Goal: Navigation & Orientation: Find specific page/section

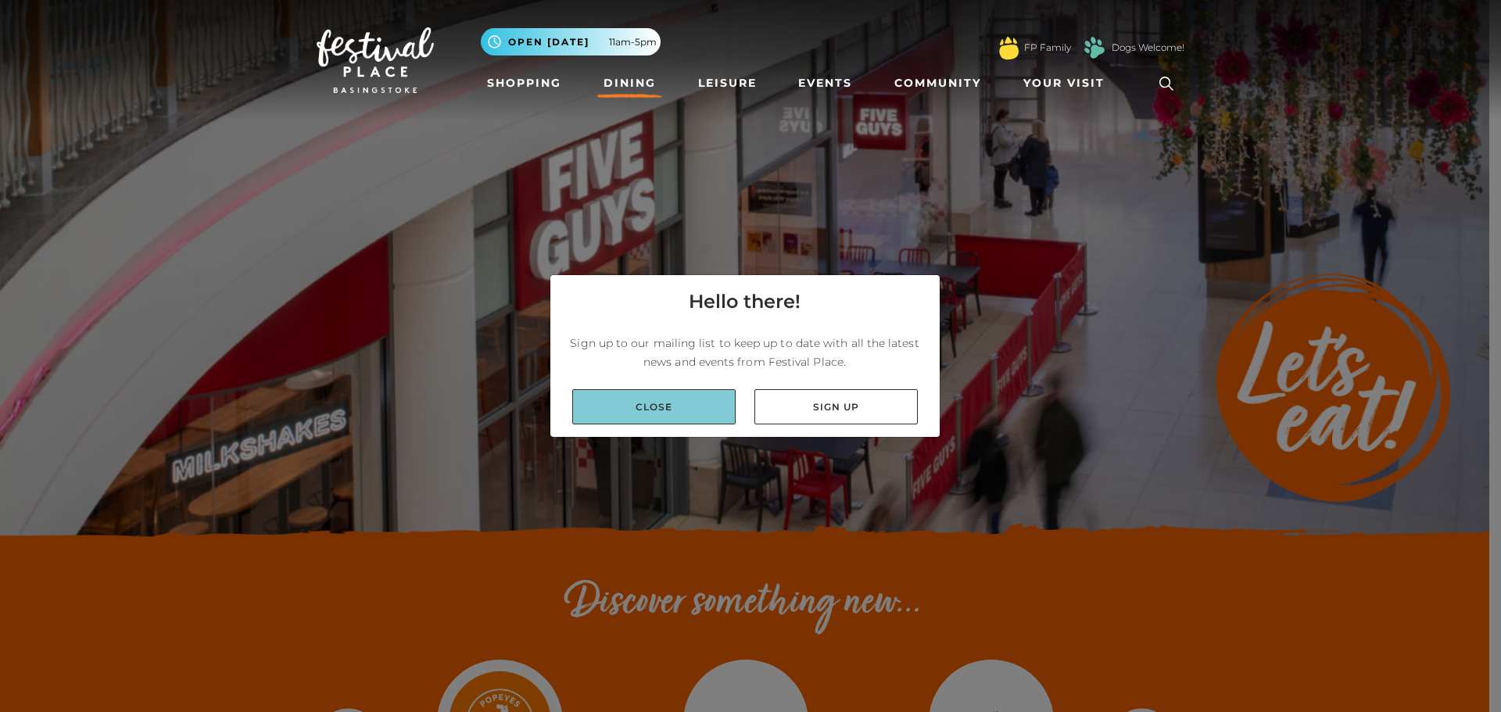
click at [657, 415] on link "Close" at bounding box center [653, 406] width 163 height 35
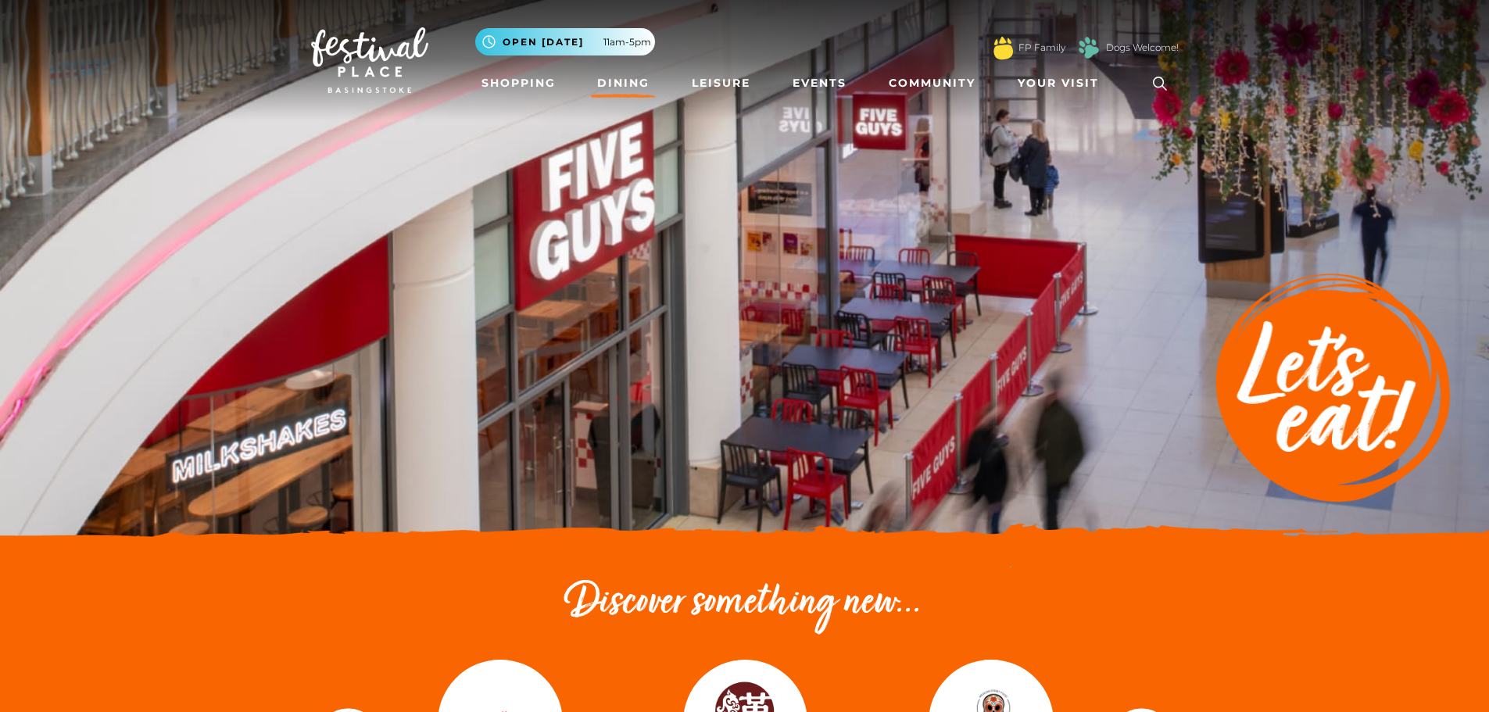
click at [635, 70] on link "Dining" at bounding box center [623, 83] width 65 height 29
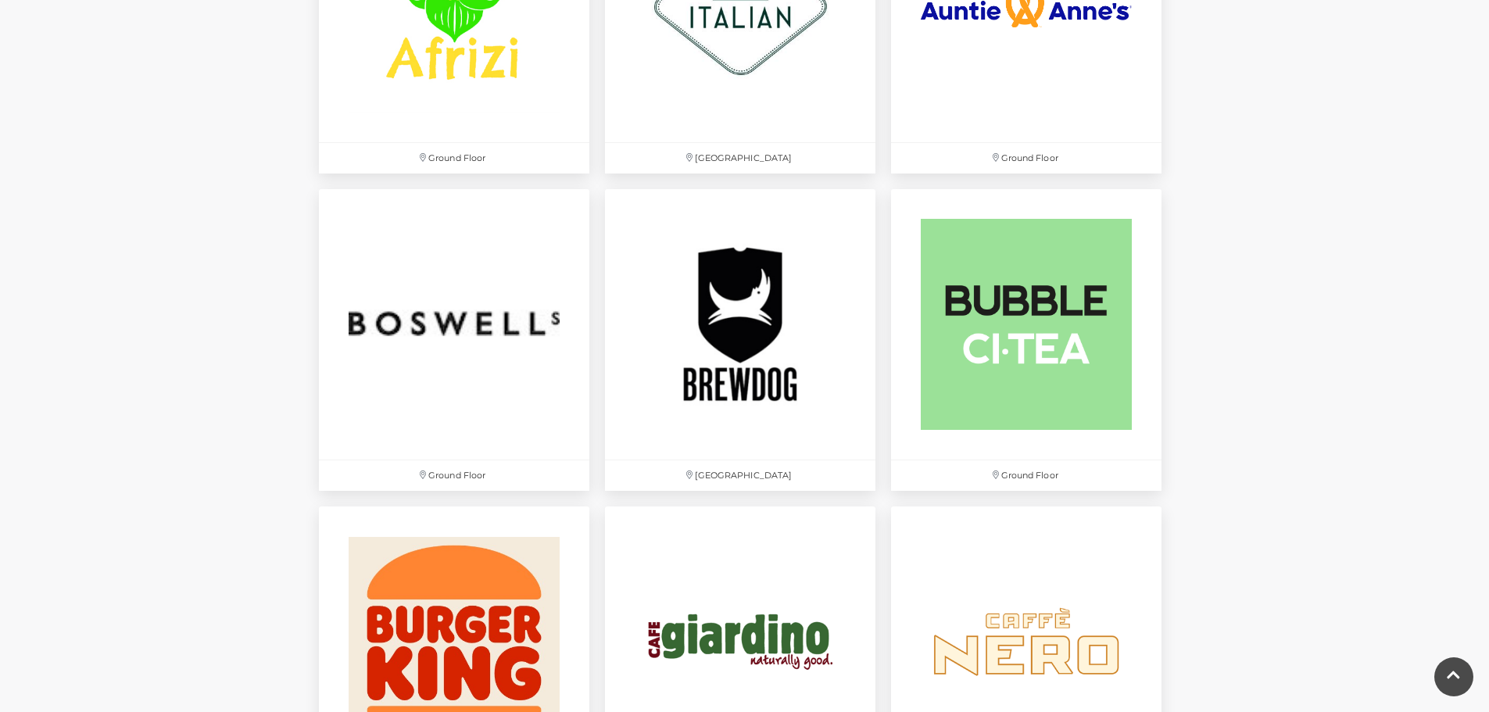
scroll to position [1173, 0]
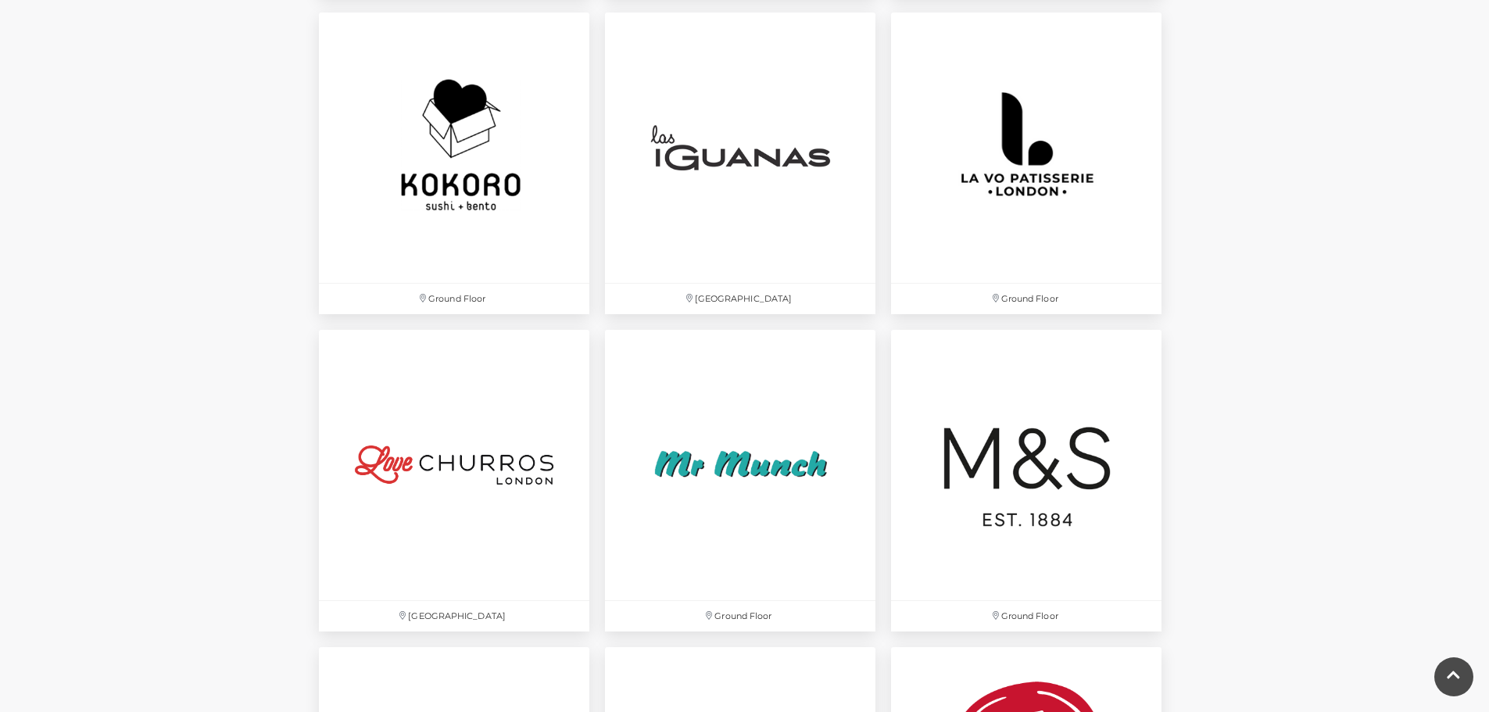
scroll to position [3831, 0]
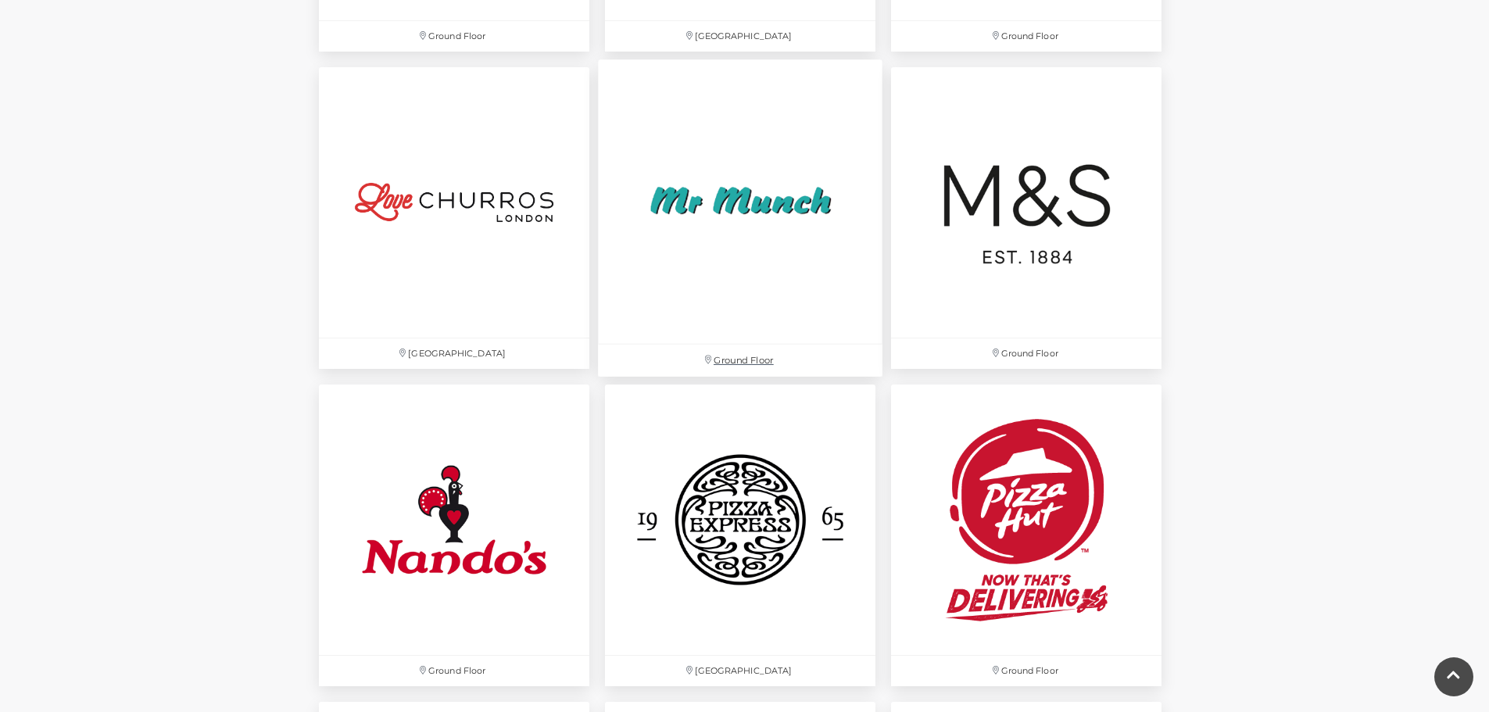
click at [712, 235] on img at bounding box center [740, 201] width 285 height 285
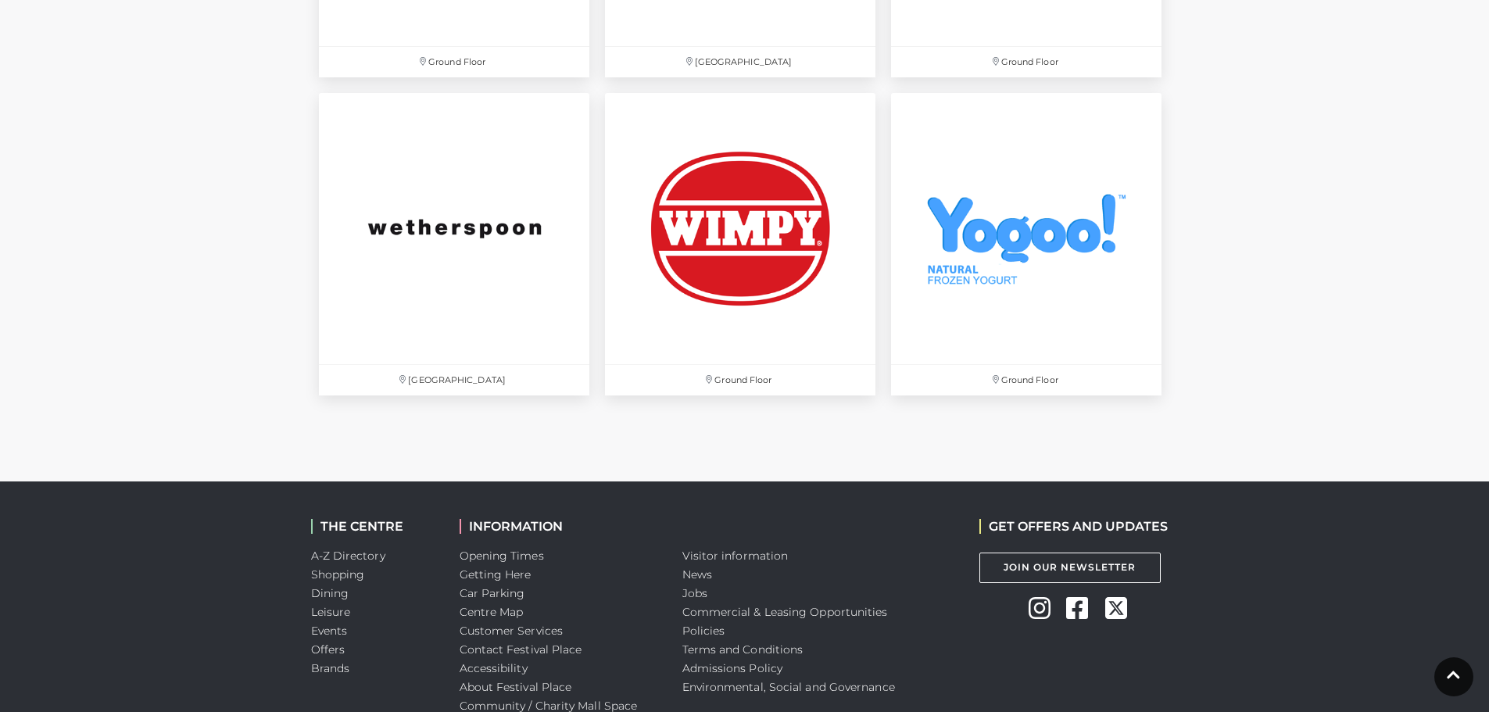
scroll to position [5394, 0]
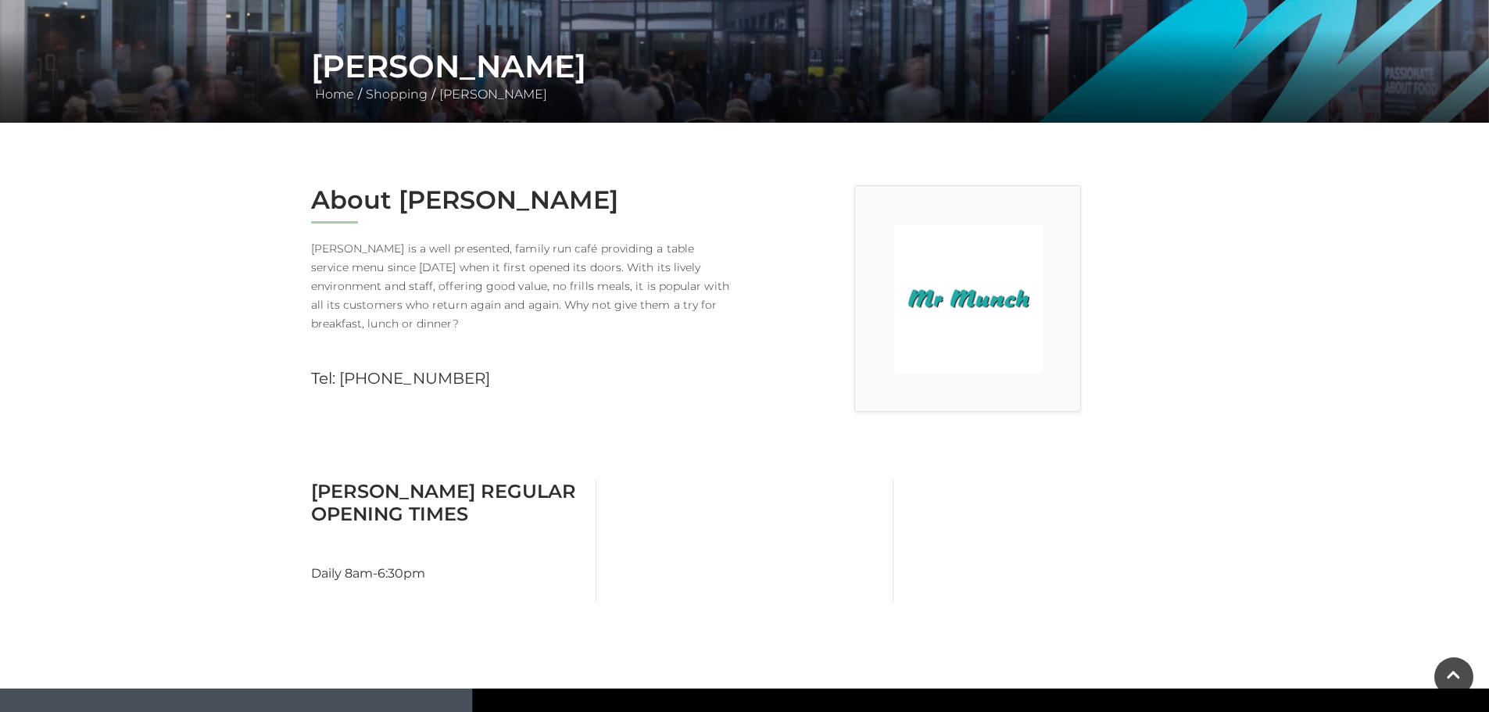
scroll to position [313, 0]
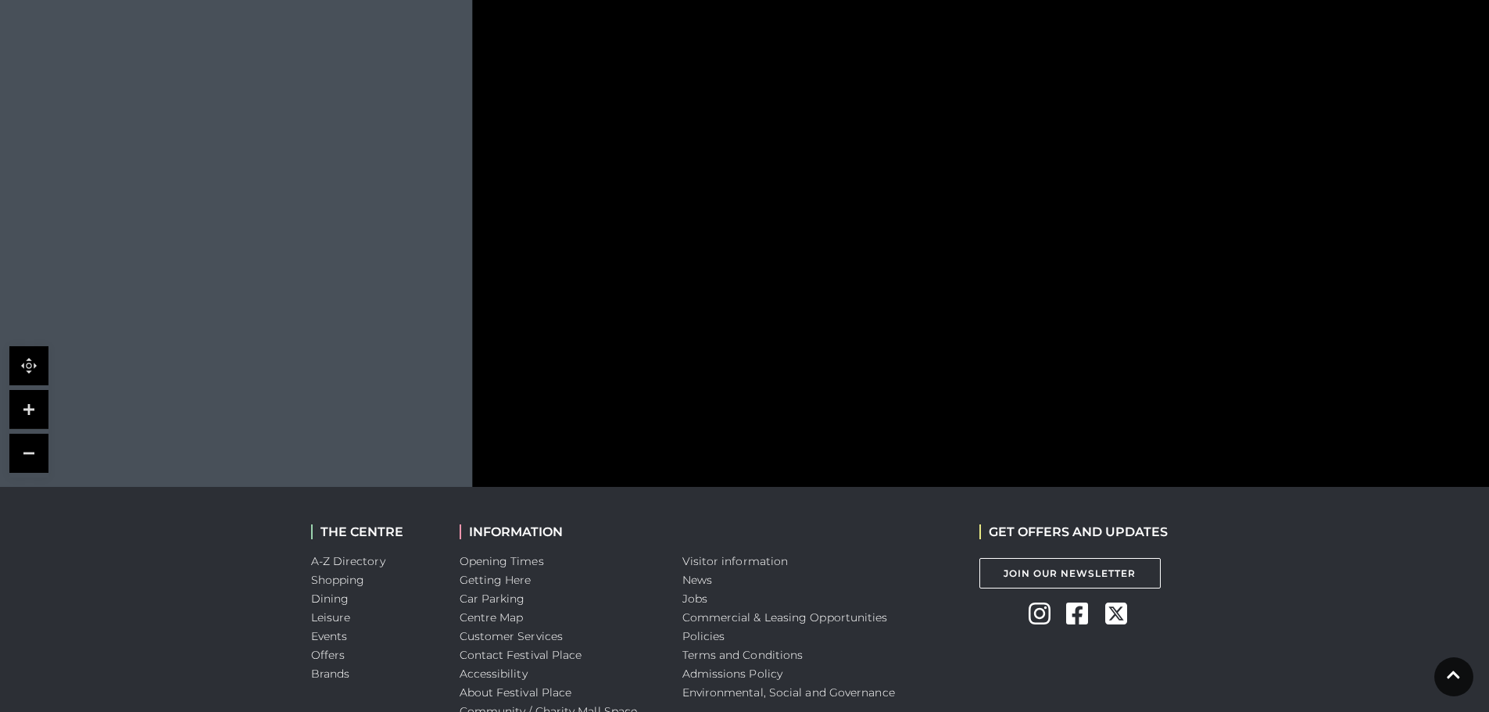
scroll to position [1129, 0]
